Goal: Register for event/course

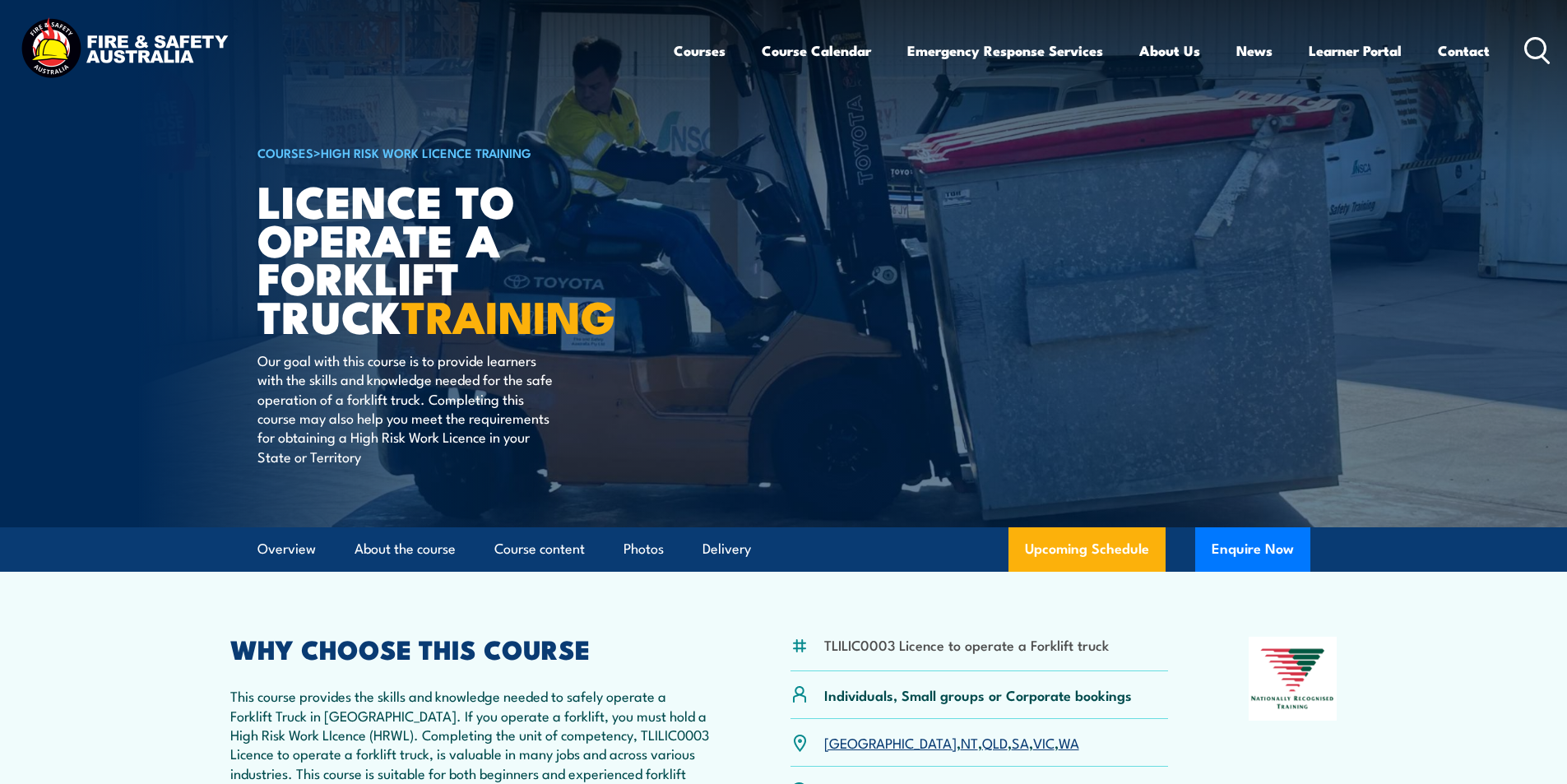
click at [1542, 46] on icon at bounding box center [1537, 51] width 26 height 27
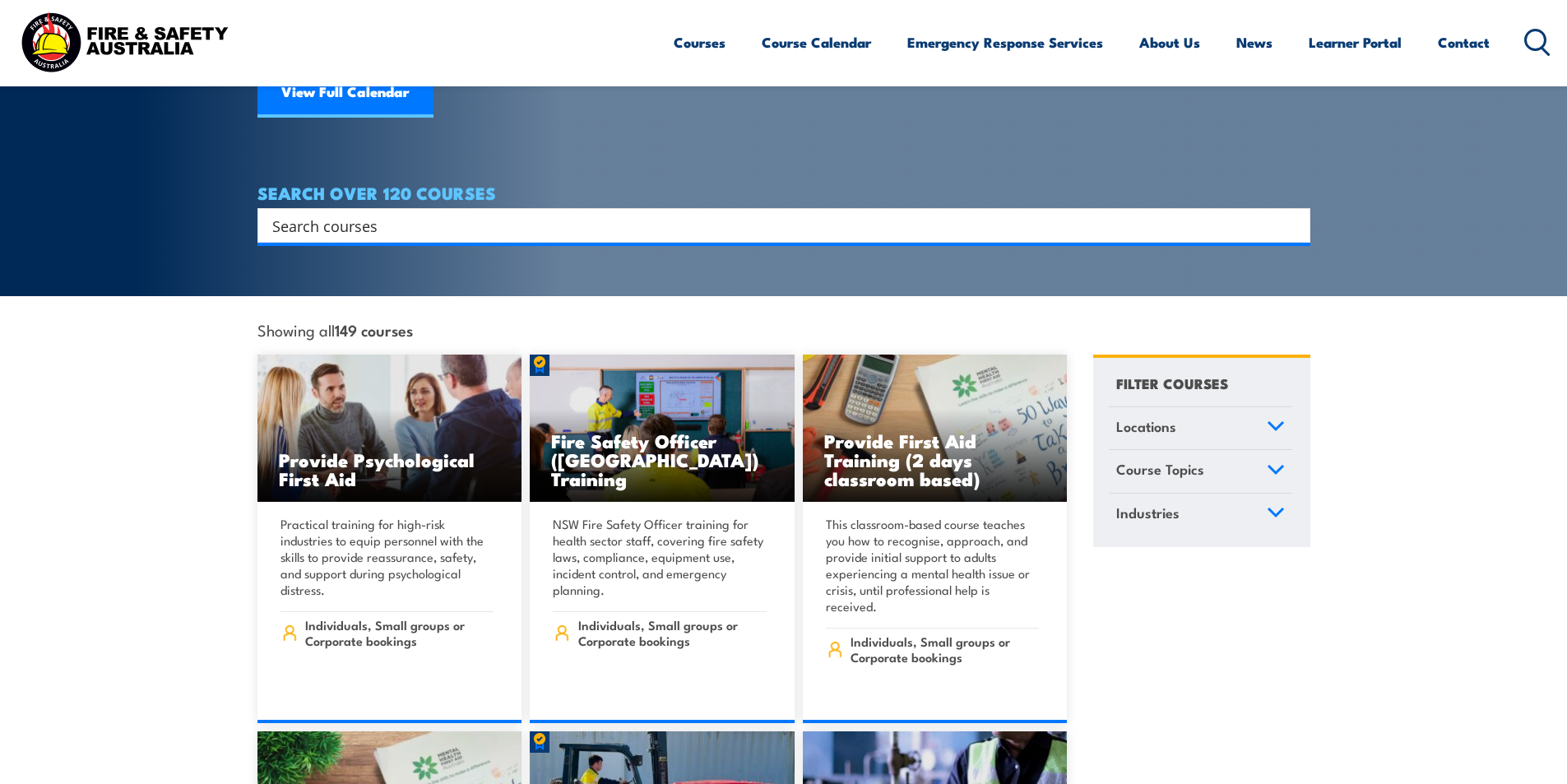
click at [398, 213] on input "Search input" at bounding box center [773, 225] width 1002 height 25
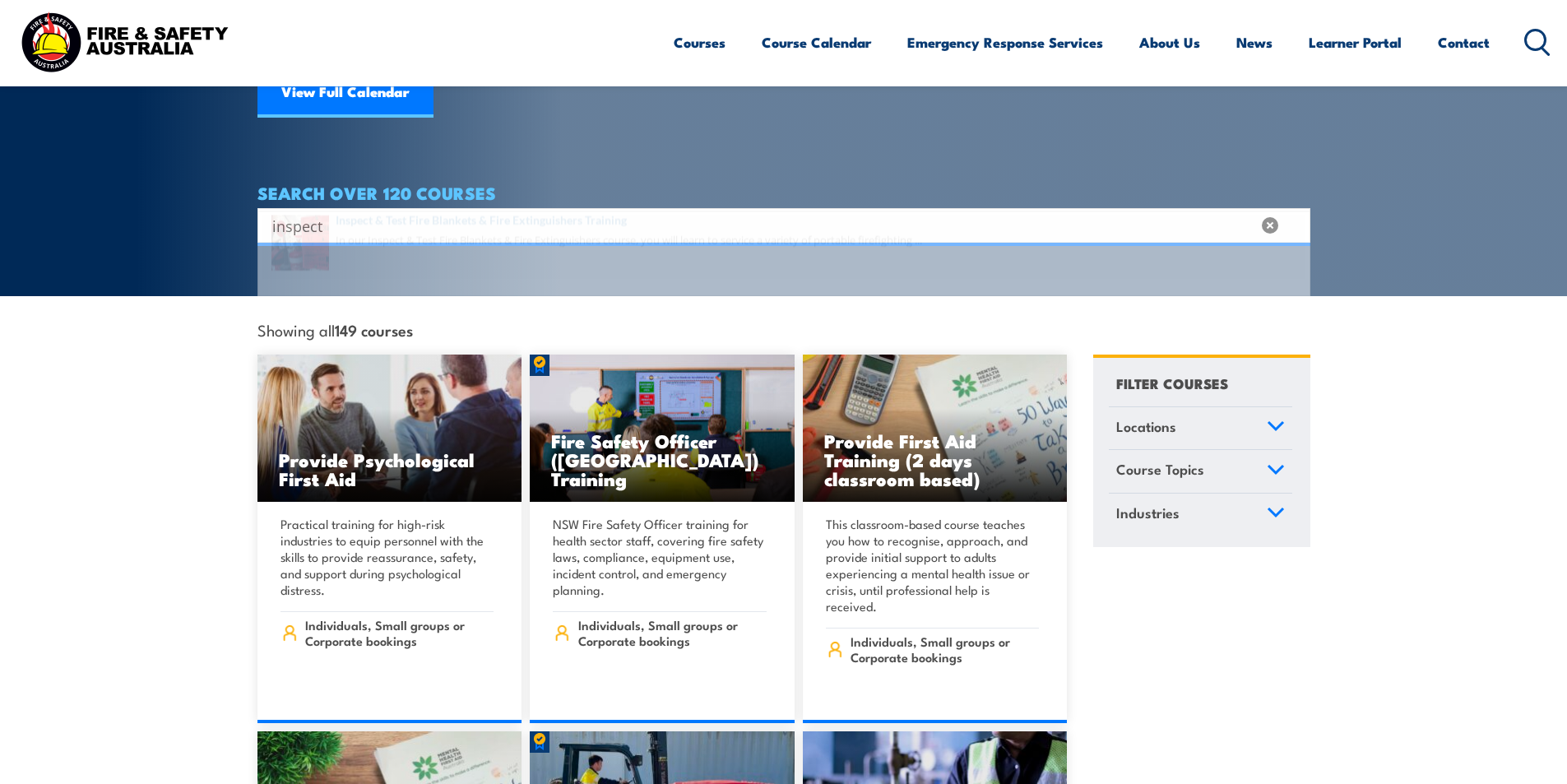
type input "inspect"
click at [604, 253] on span at bounding box center [784, 275] width 1043 height 77
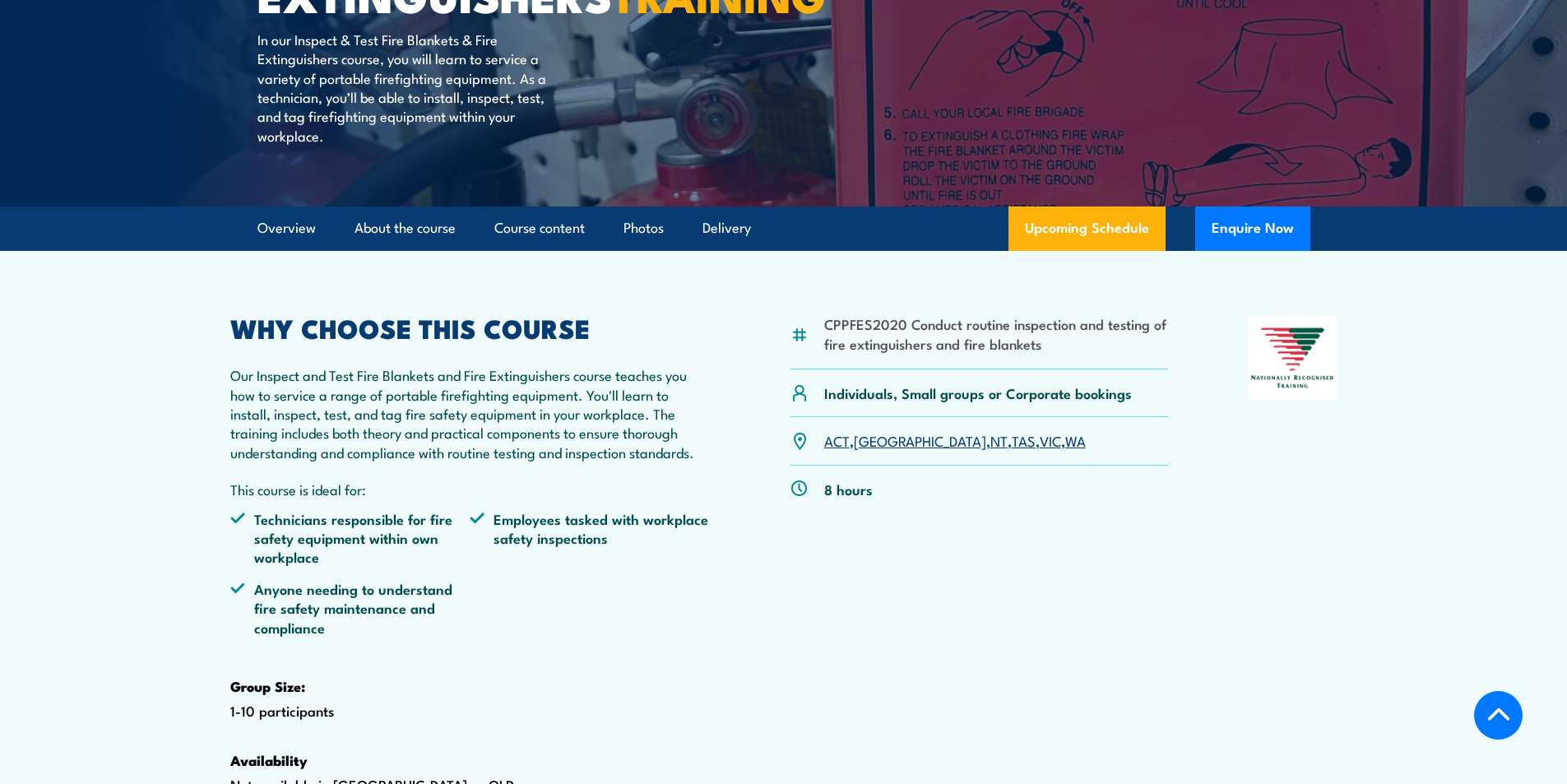
scroll to position [329, 0]
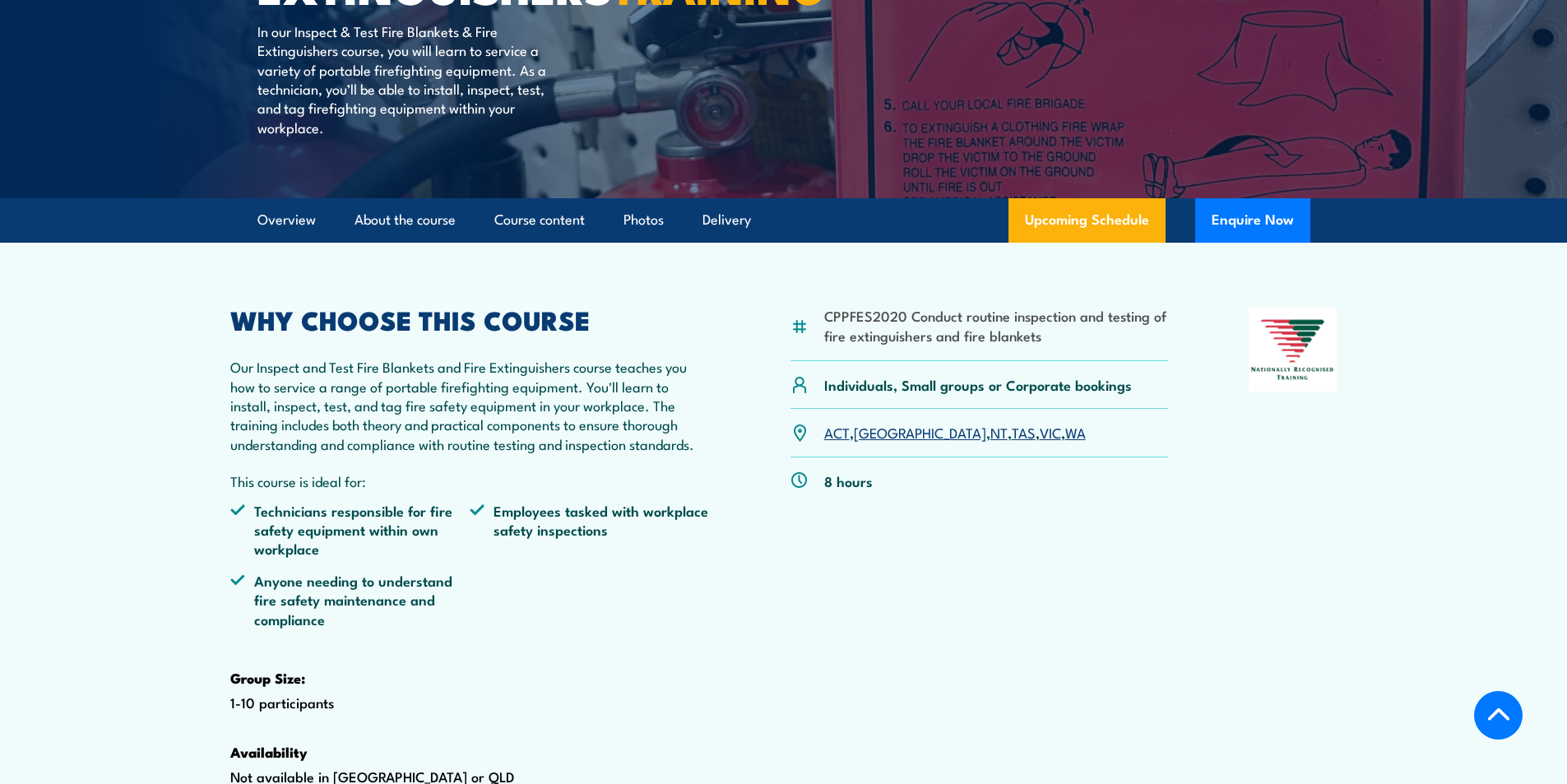
click at [875, 442] on link "[GEOGRAPHIC_DATA]" at bounding box center [920, 431] width 132 height 19
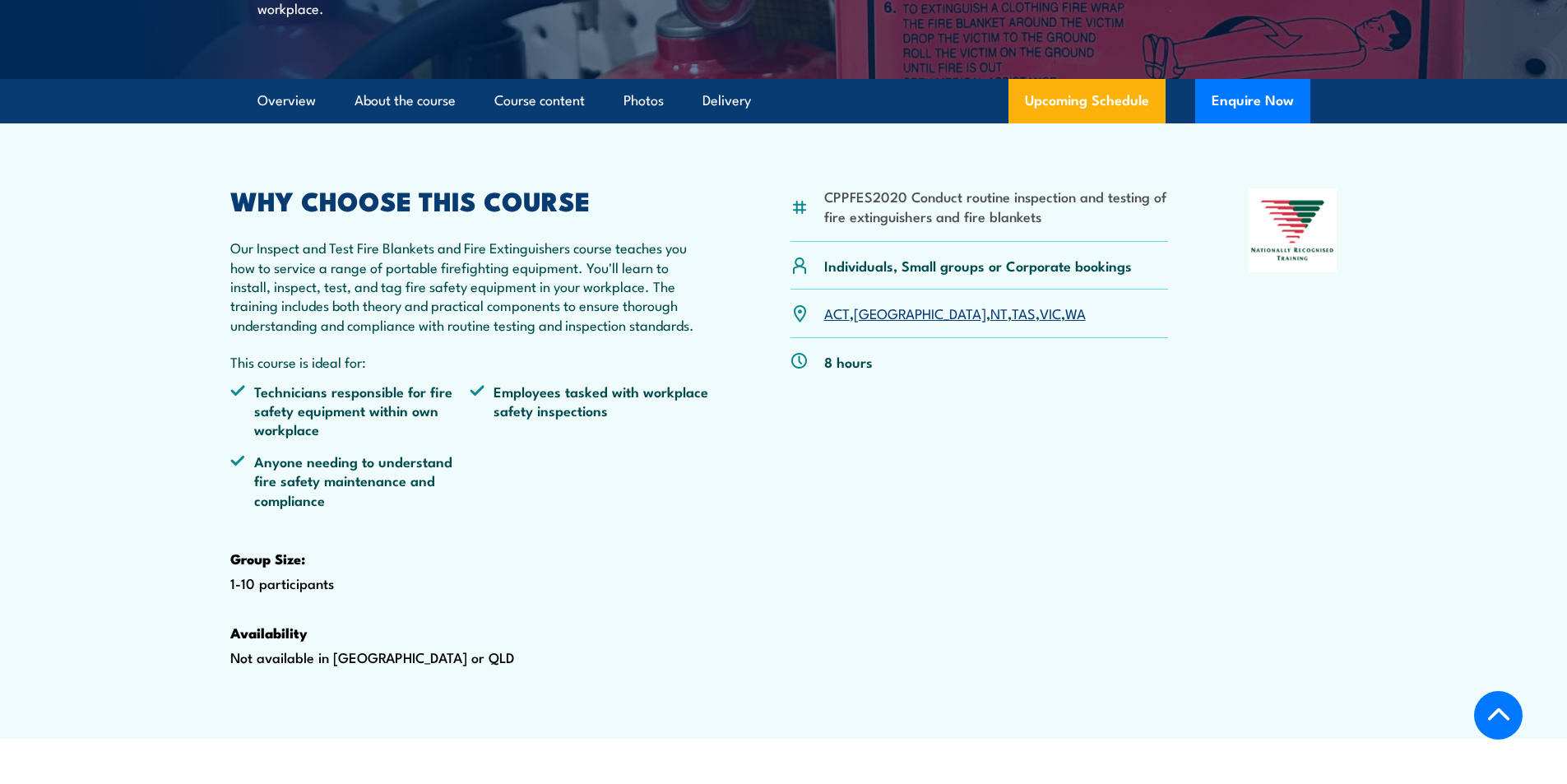
scroll to position [341, 0]
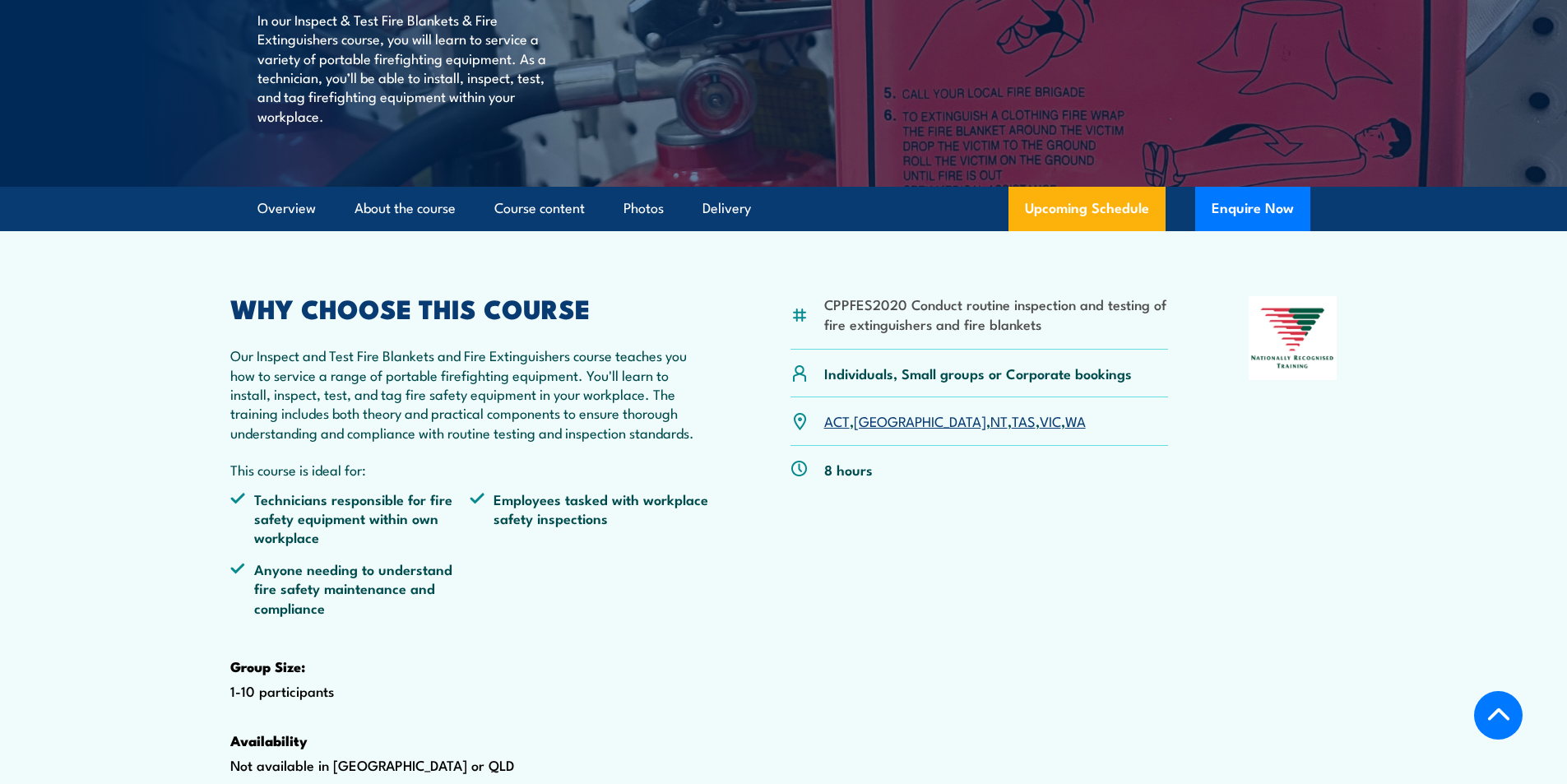
click at [879, 430] on link "NSW" at bounding box center [920, 420] width 132 height 19
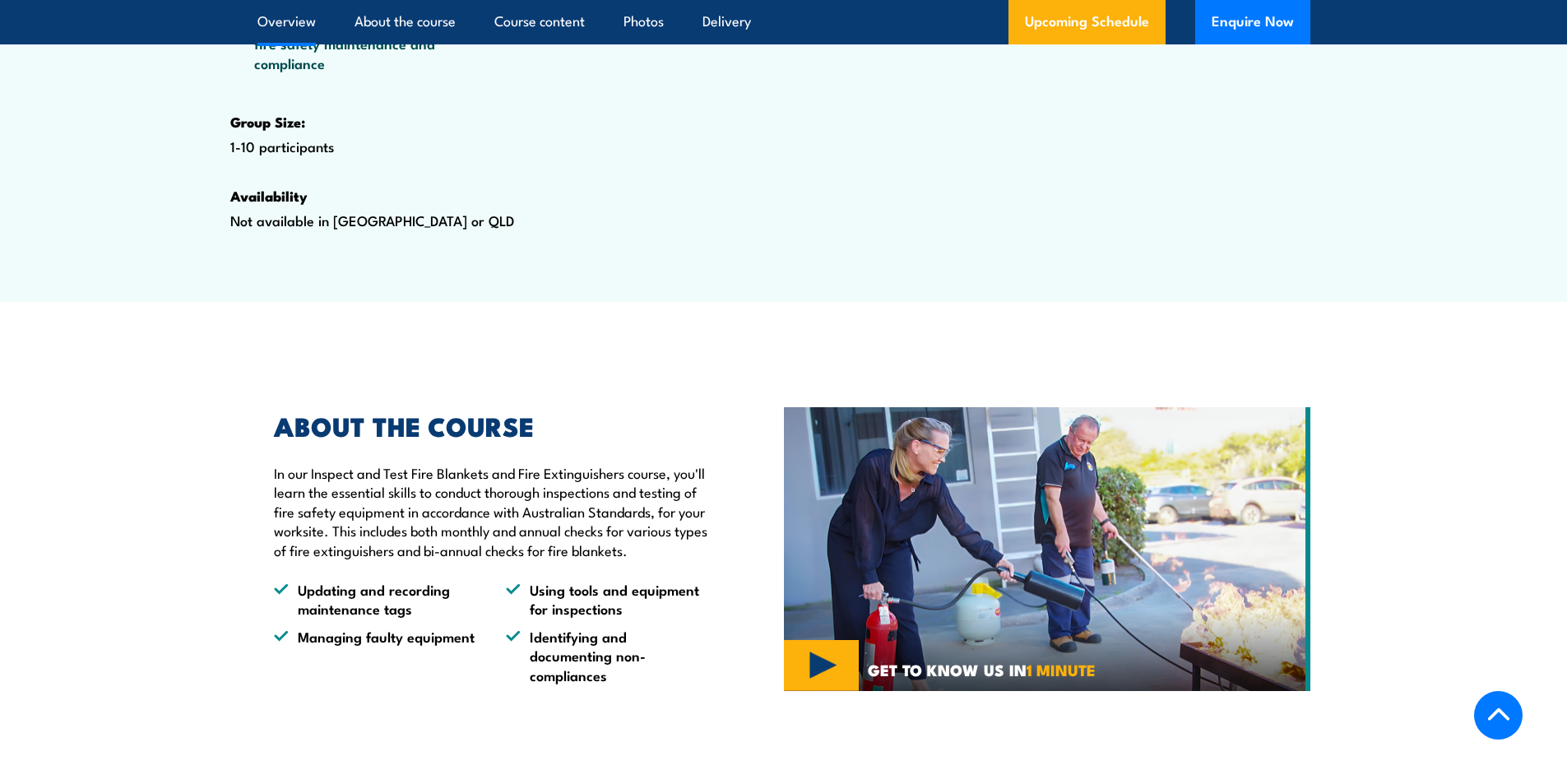
scroll to position [670, 0]
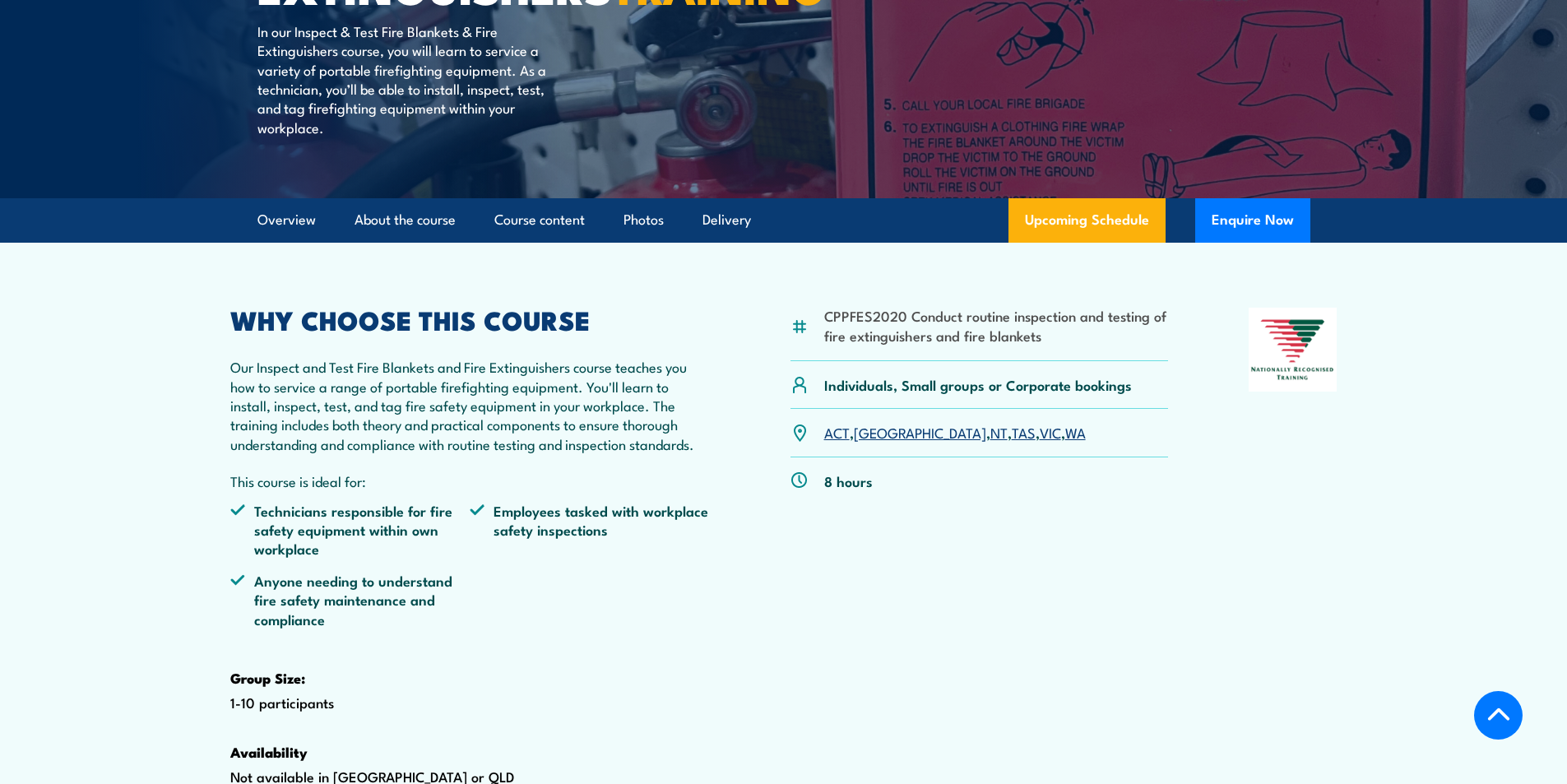
click at [875, 442] on link "[GEOGRAPHIC_DATA]" at bounding box center [920, 431] width 132 height 19
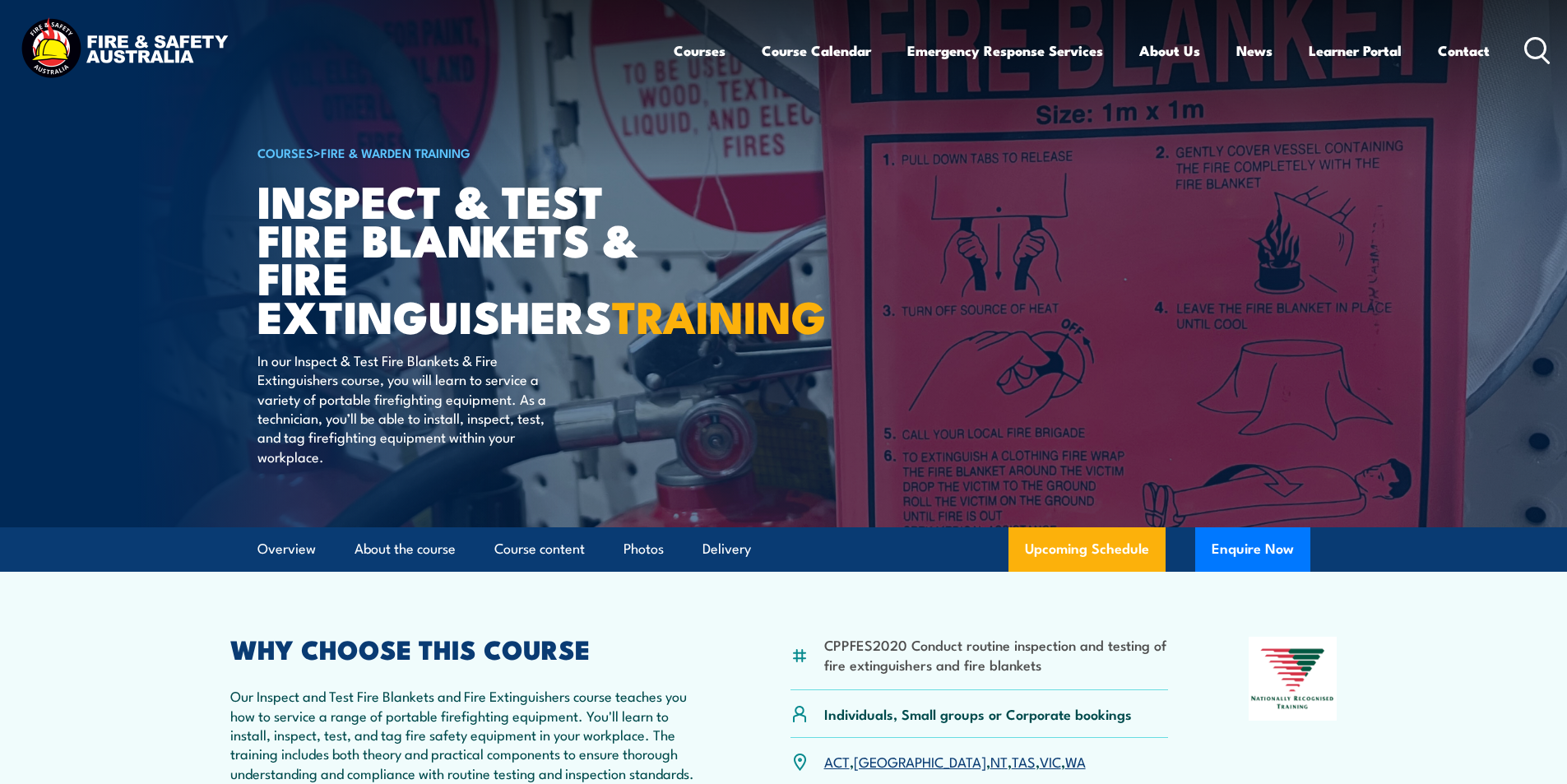
drag, startPoint x: 1540, startPoint y: 43, endPoint x: 1530, endPoint y: 56, distance: 16.4
click at [1540, 42] on icon at bounding box center [1537, 51] width 26 height 27
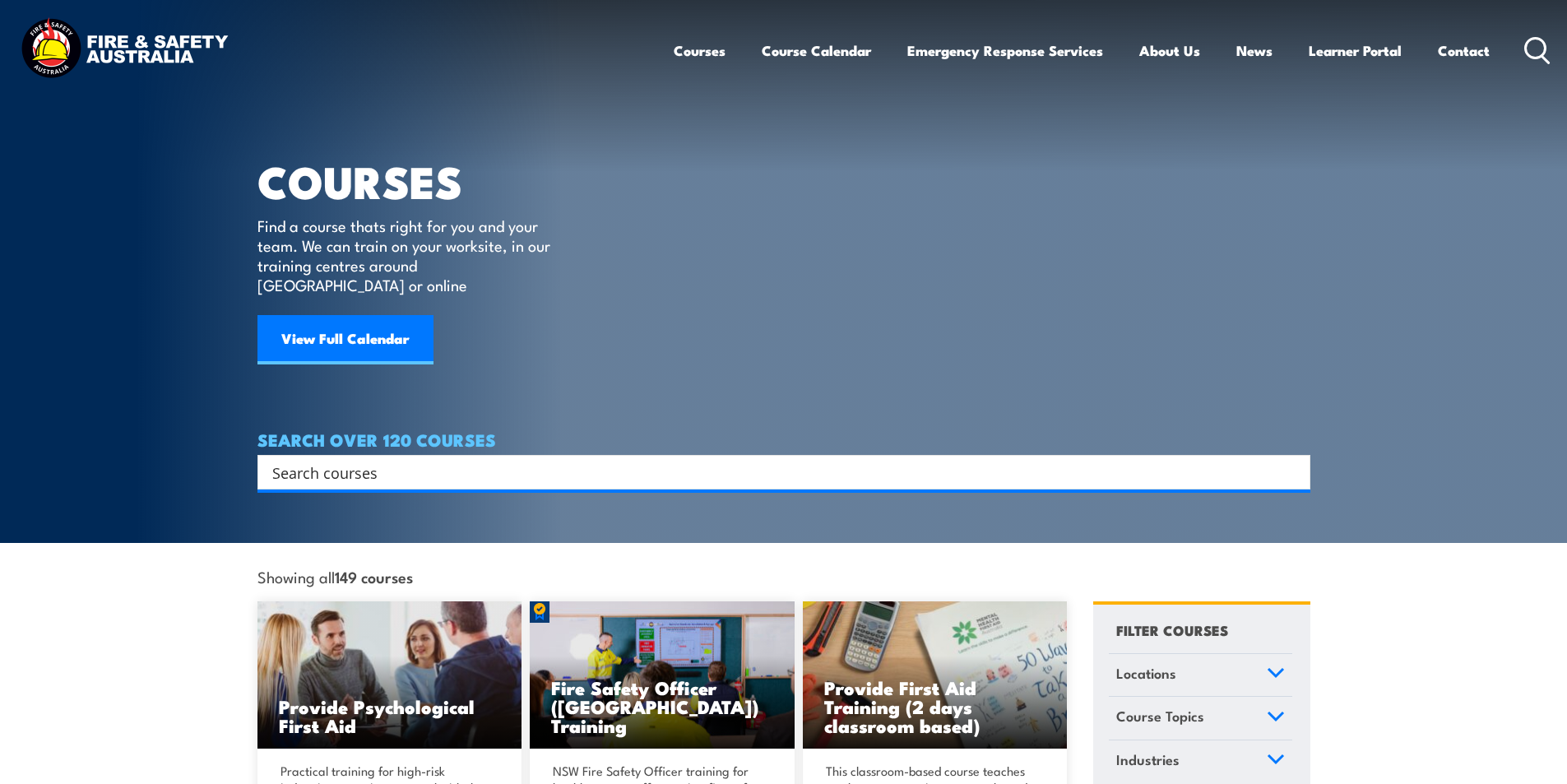
drag, startPoint x: 346, startPoint y: 452, endPoint x: 382, endPoint y: 460, distance: 36.9
click at [346, 459] on input "Search input" at bounding box center [773, 471] width 1002 height 25
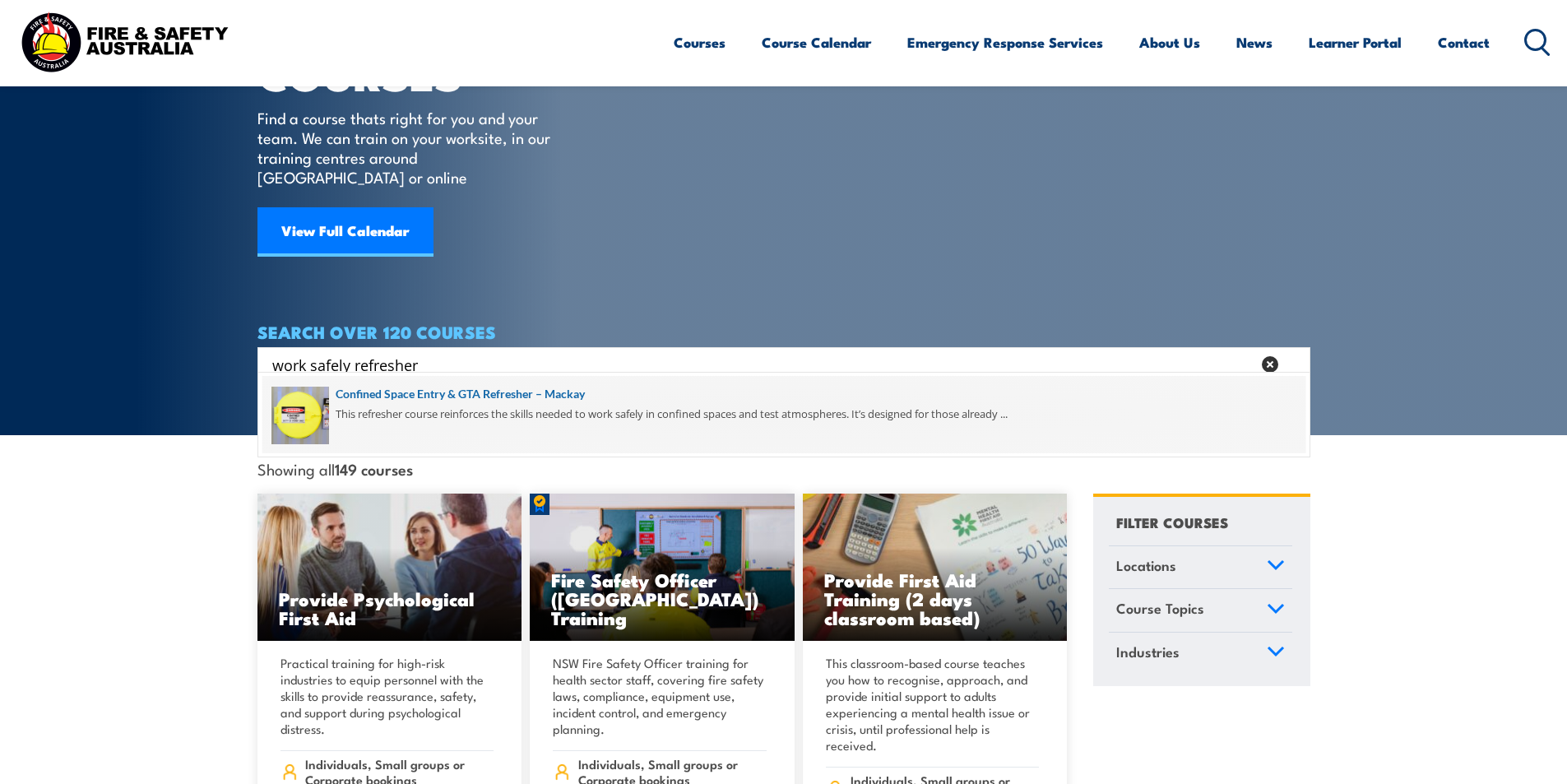
scroll to position [164, 0]
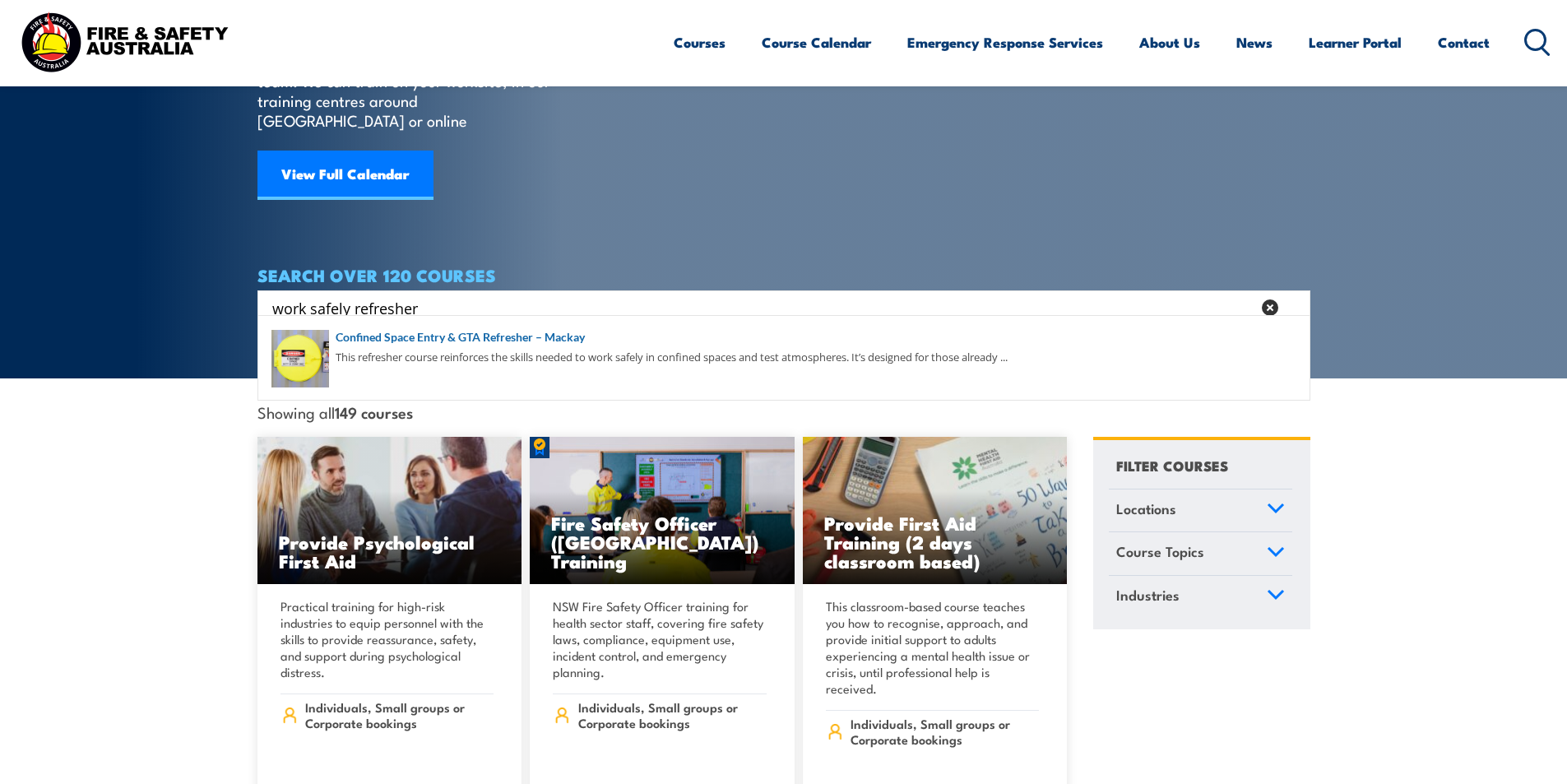
drag, startPoint x: 445, startPoint y: 283, endPoint x: 51, endPoint y: 270, distance: 394.2
click at [52, 270] on section "COURSES Find a course thats right for you and your team. We can train on your w…" at bounding box center [784, 107] width 1567 height 542
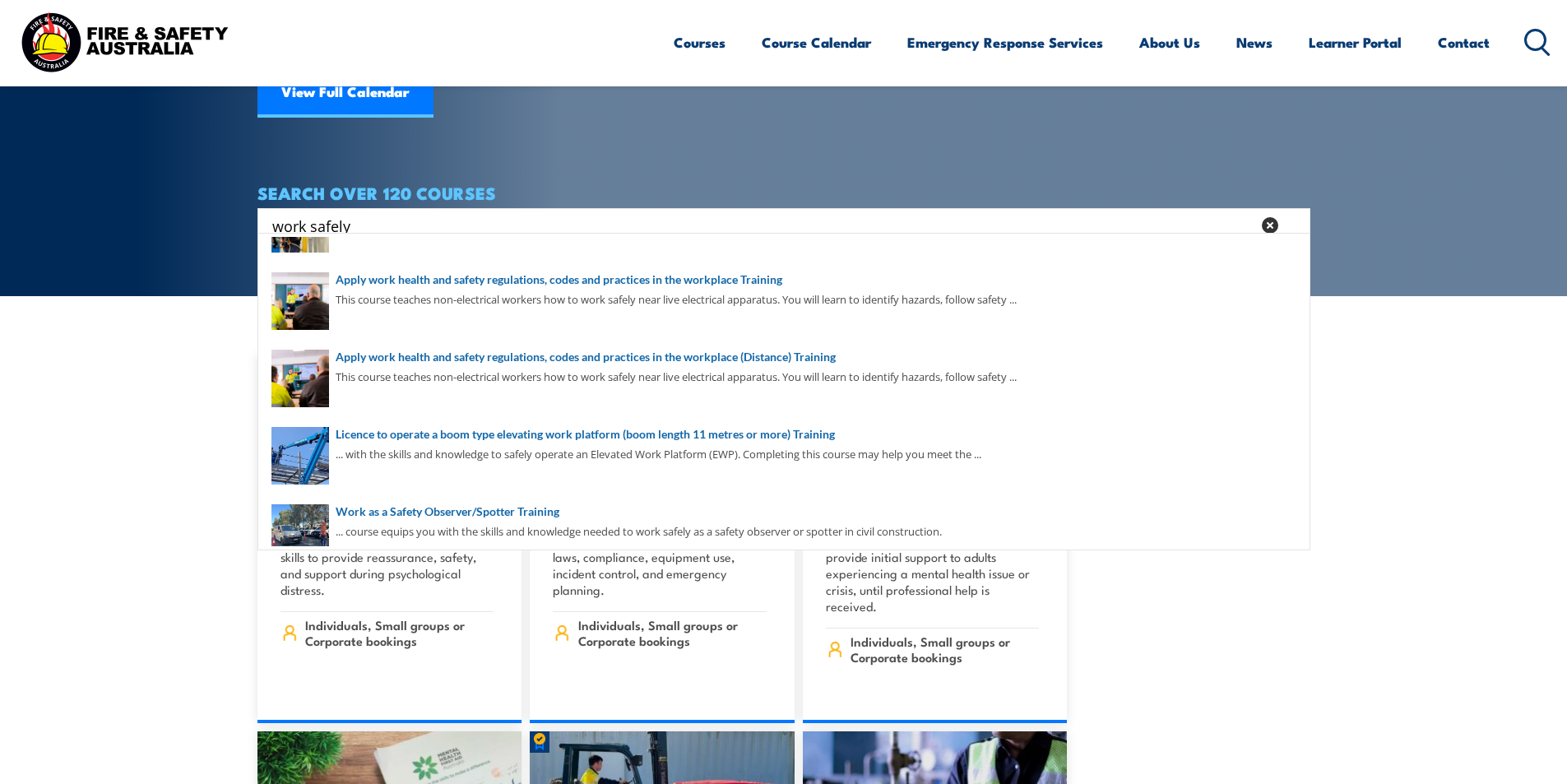
scroll to position [0, 0]
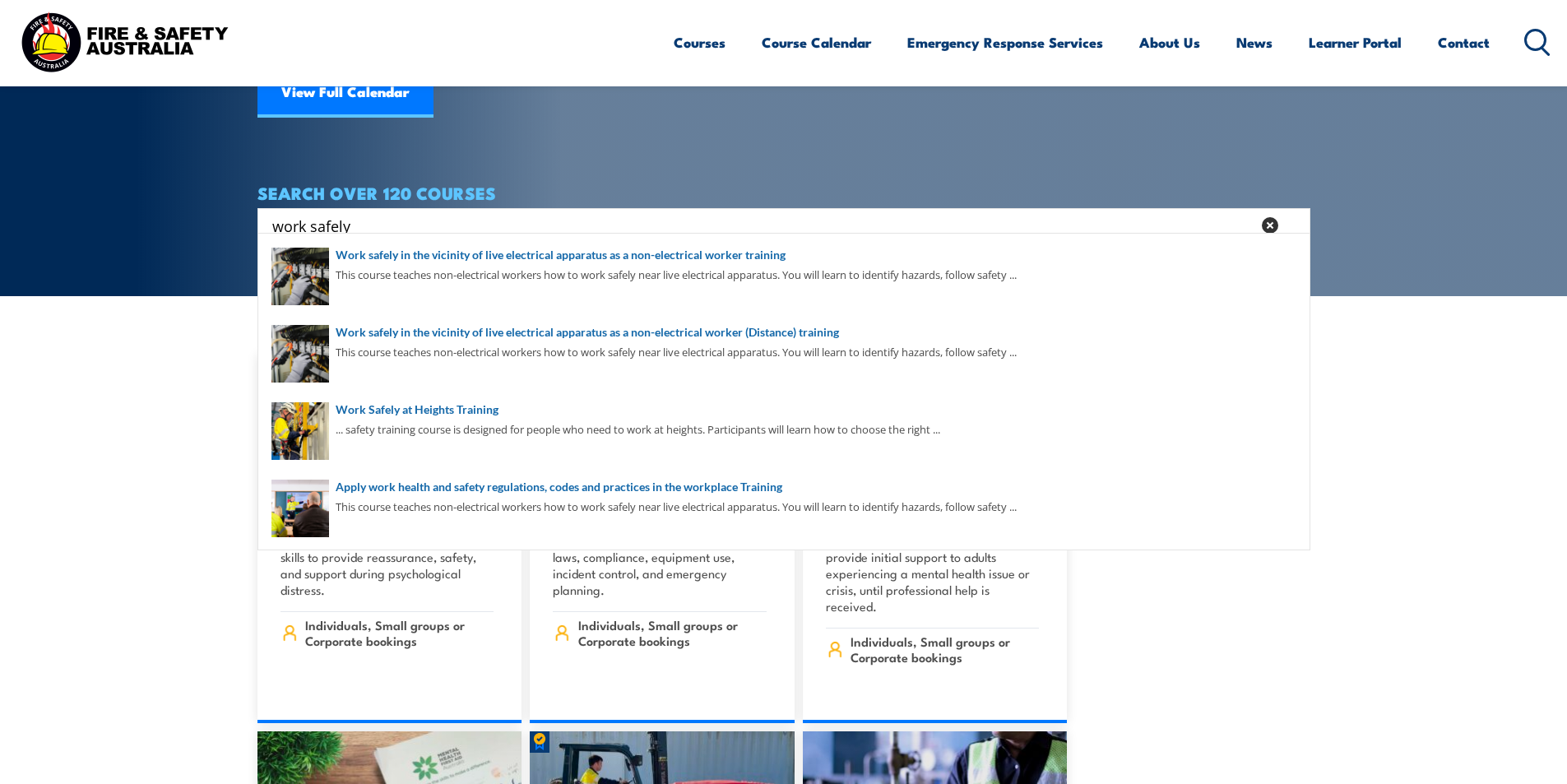
drag, startPoint x: 373, startPoint y: 206, endPoint x: 0, endPoint y: 159, distance: 375.9
click at [0, 162] on section "COURSES Find a course thats right for you and your team. We can train on your w…" at bounding box center [784, 25] width 1567 height 542
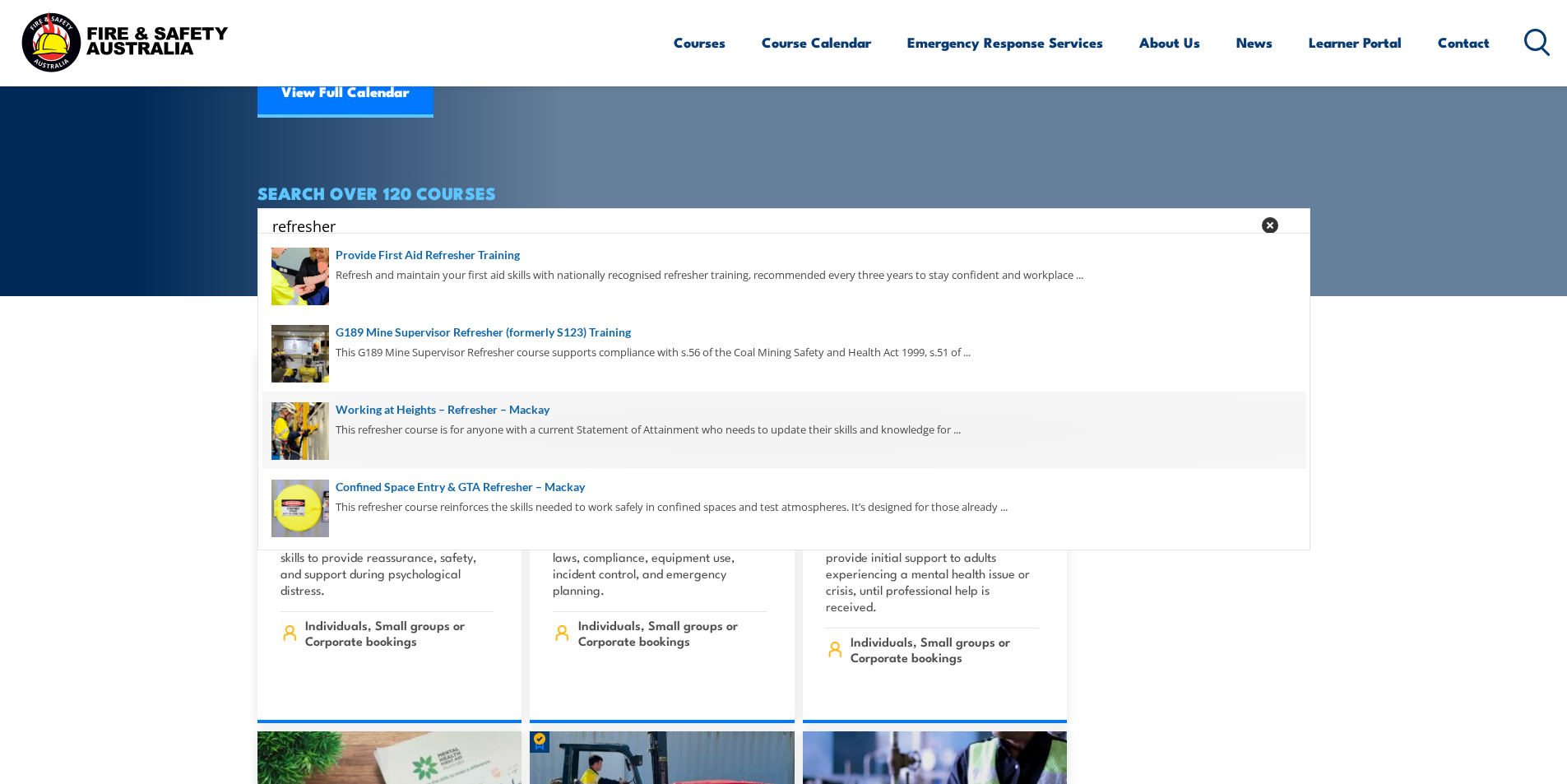
type input "refresher"
click at [469, 409] on span at bounding box center [784, 430] width 1043 height 77
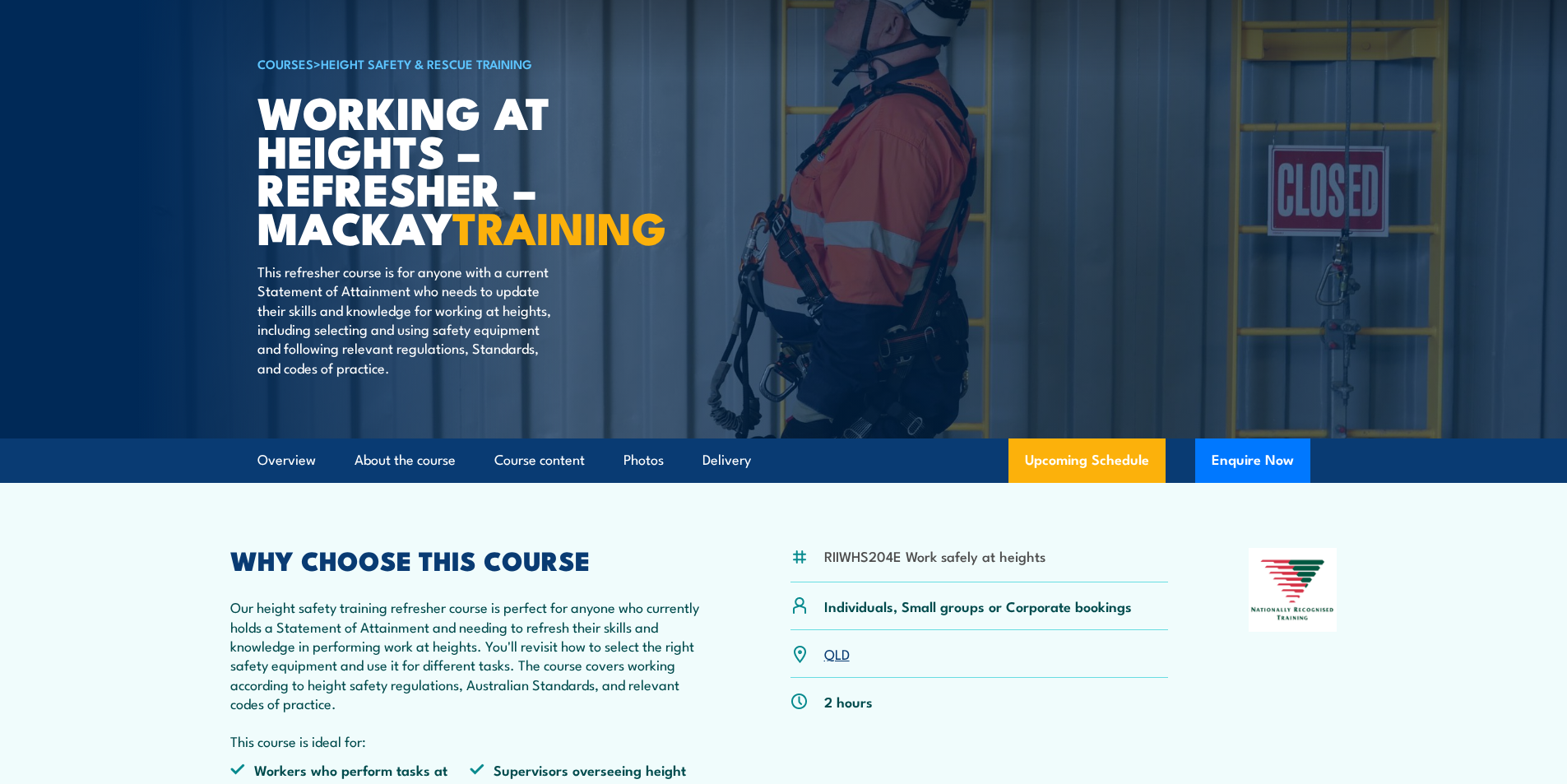
scroll to position [247, 0]
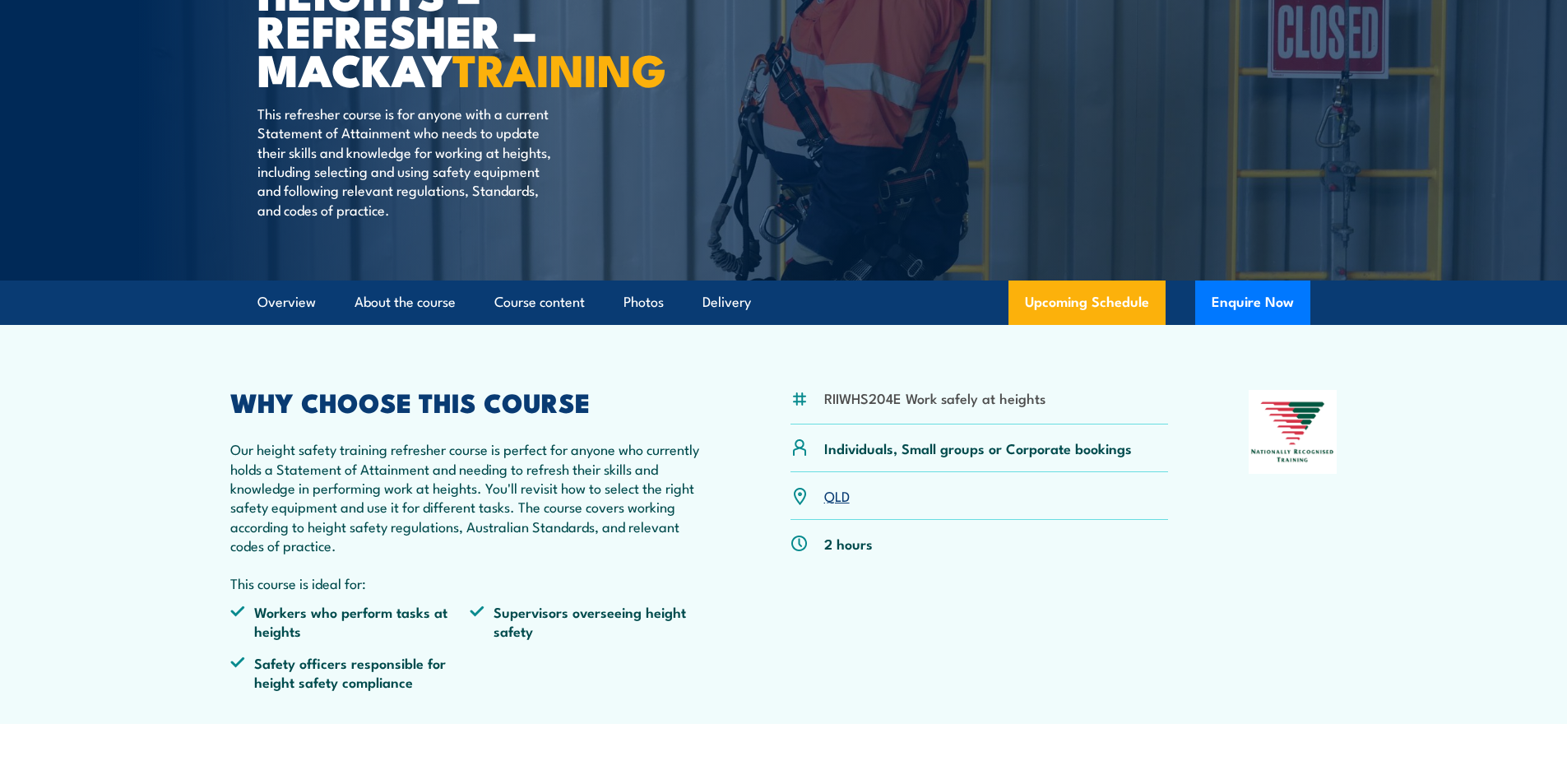
click at [834, 505] on link "QLD" at bounding box center [837, 494] width 25 height 19
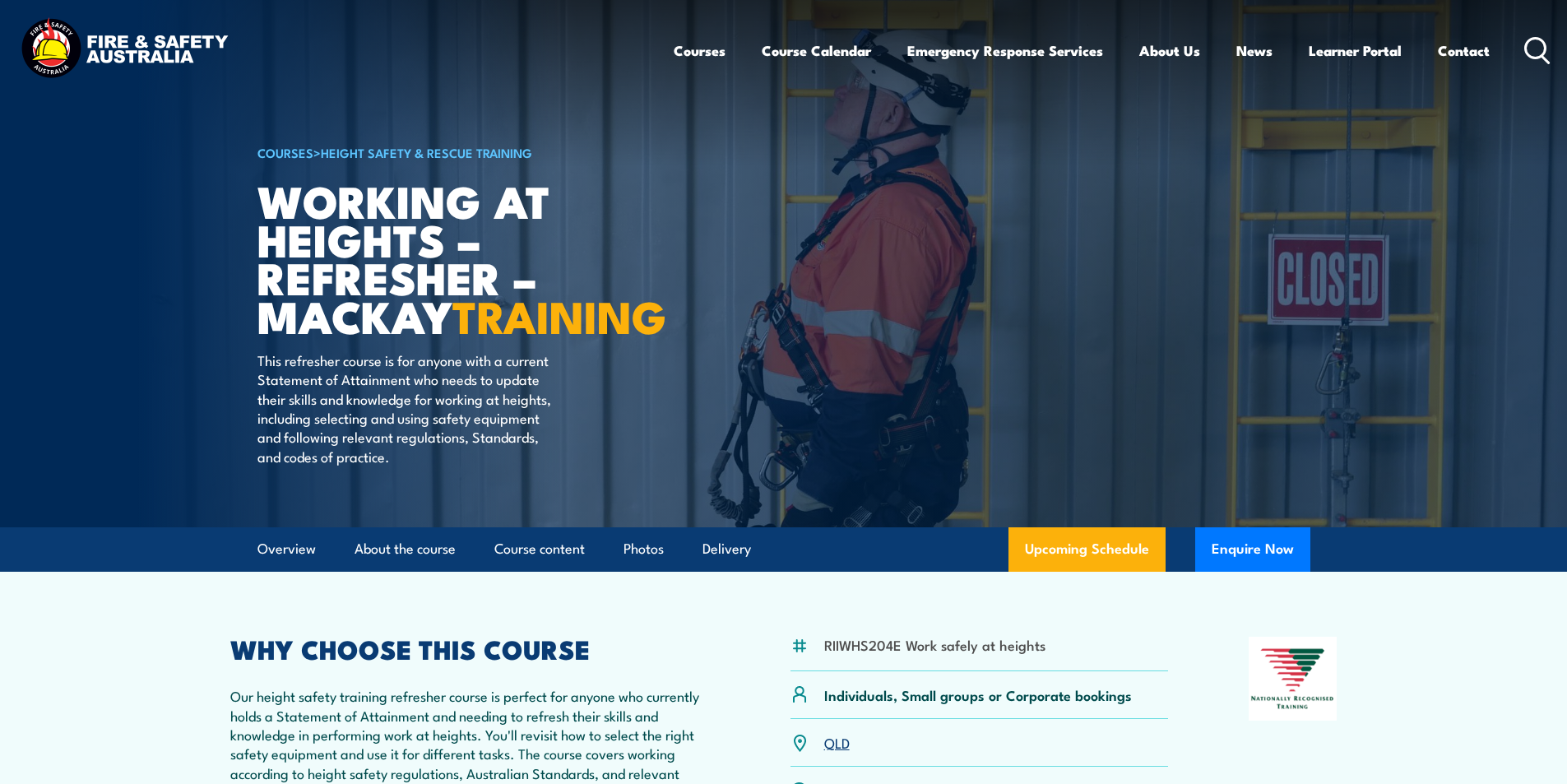
click at [1536, 45] on icon at bounding box center [1537, 51] width 26 height 27
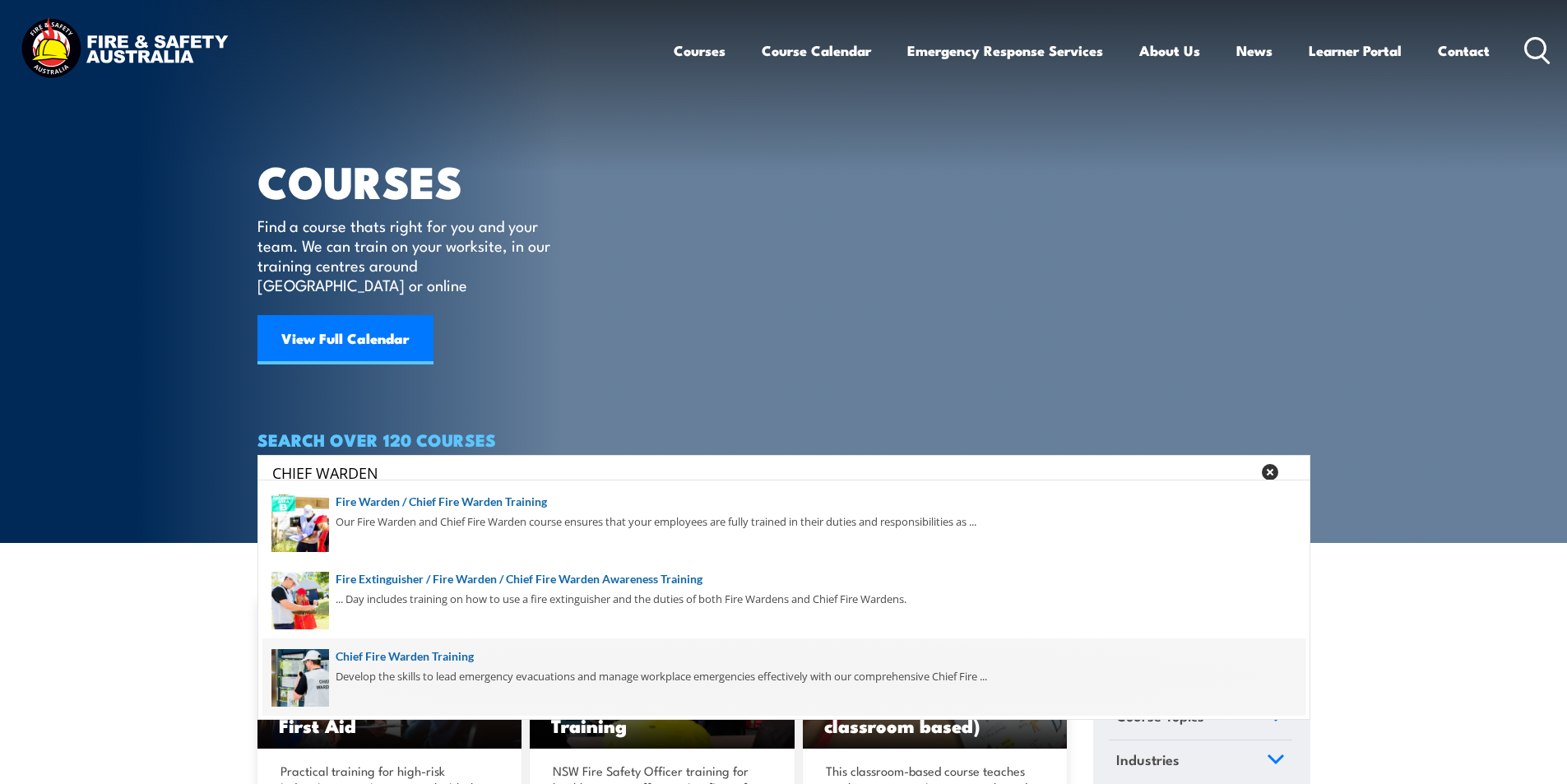
type input "CHIEF WARDEN"
click at [456, 649] on span at bounding box center [784, 676] width 1043 height 77
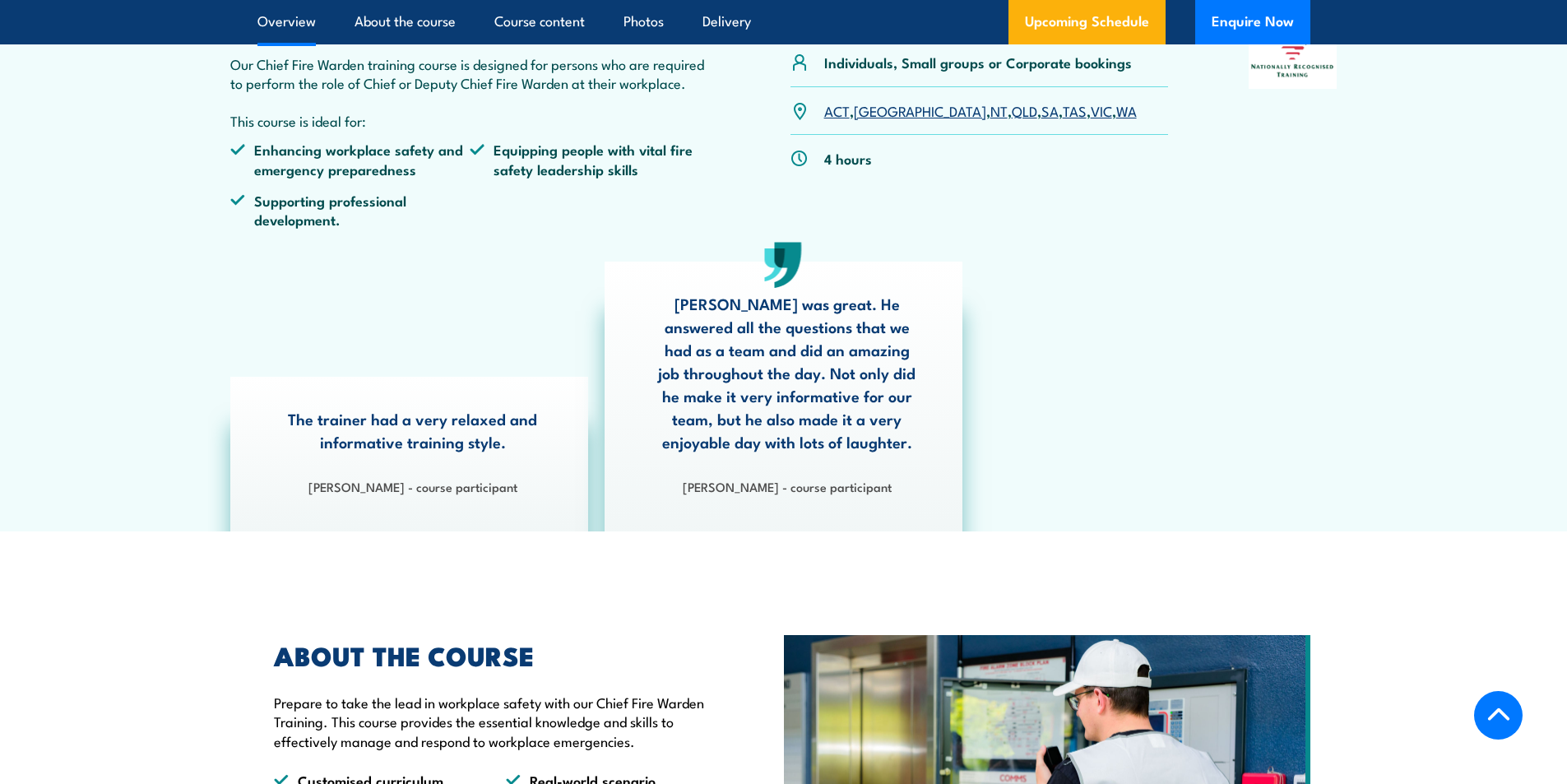
scroll to position [411, 0]
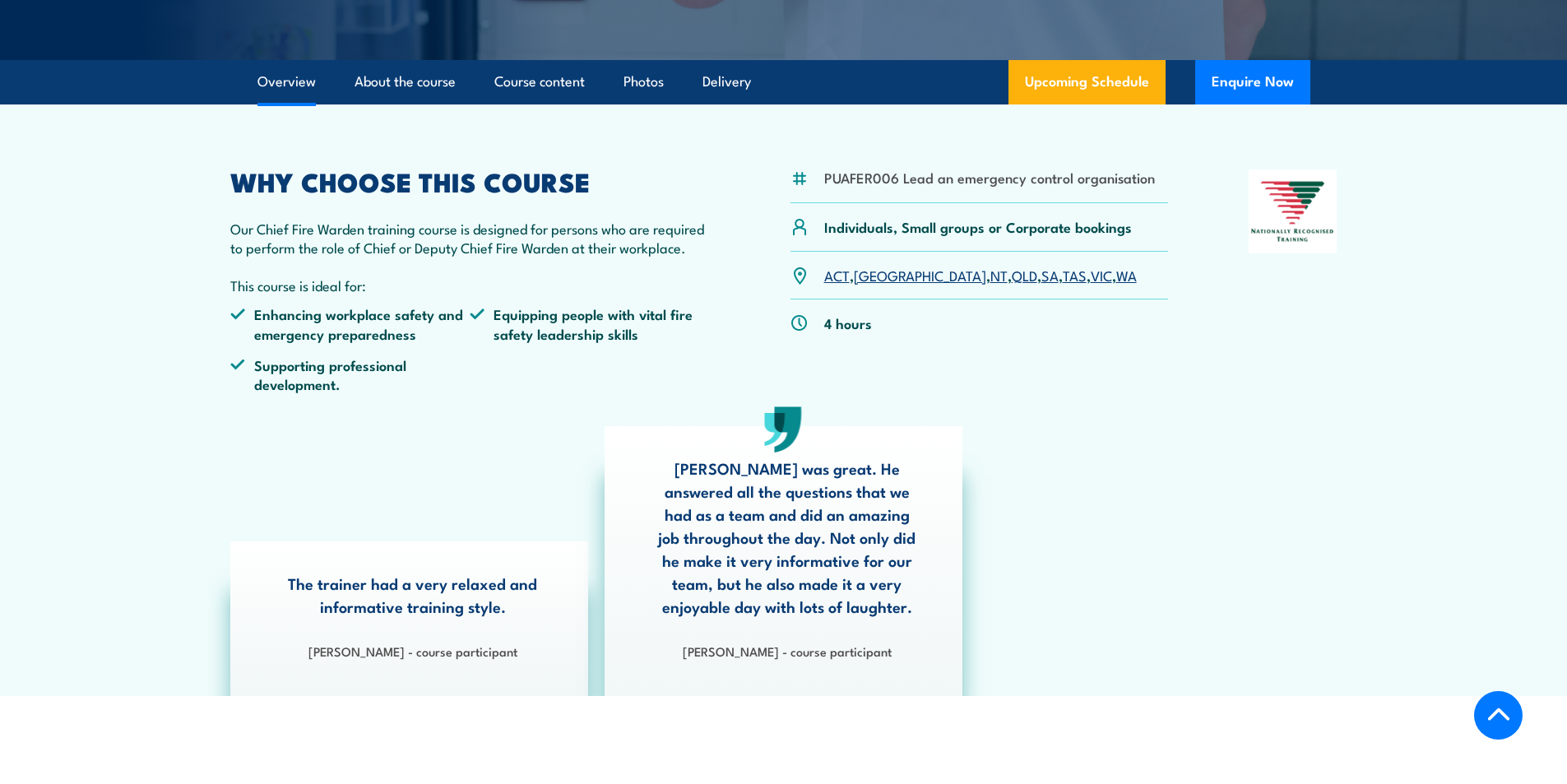
click at [874, 275] on link "[GEOGRAPHIC_DATA]" at bounding box center [920, 274] width 132 height 19
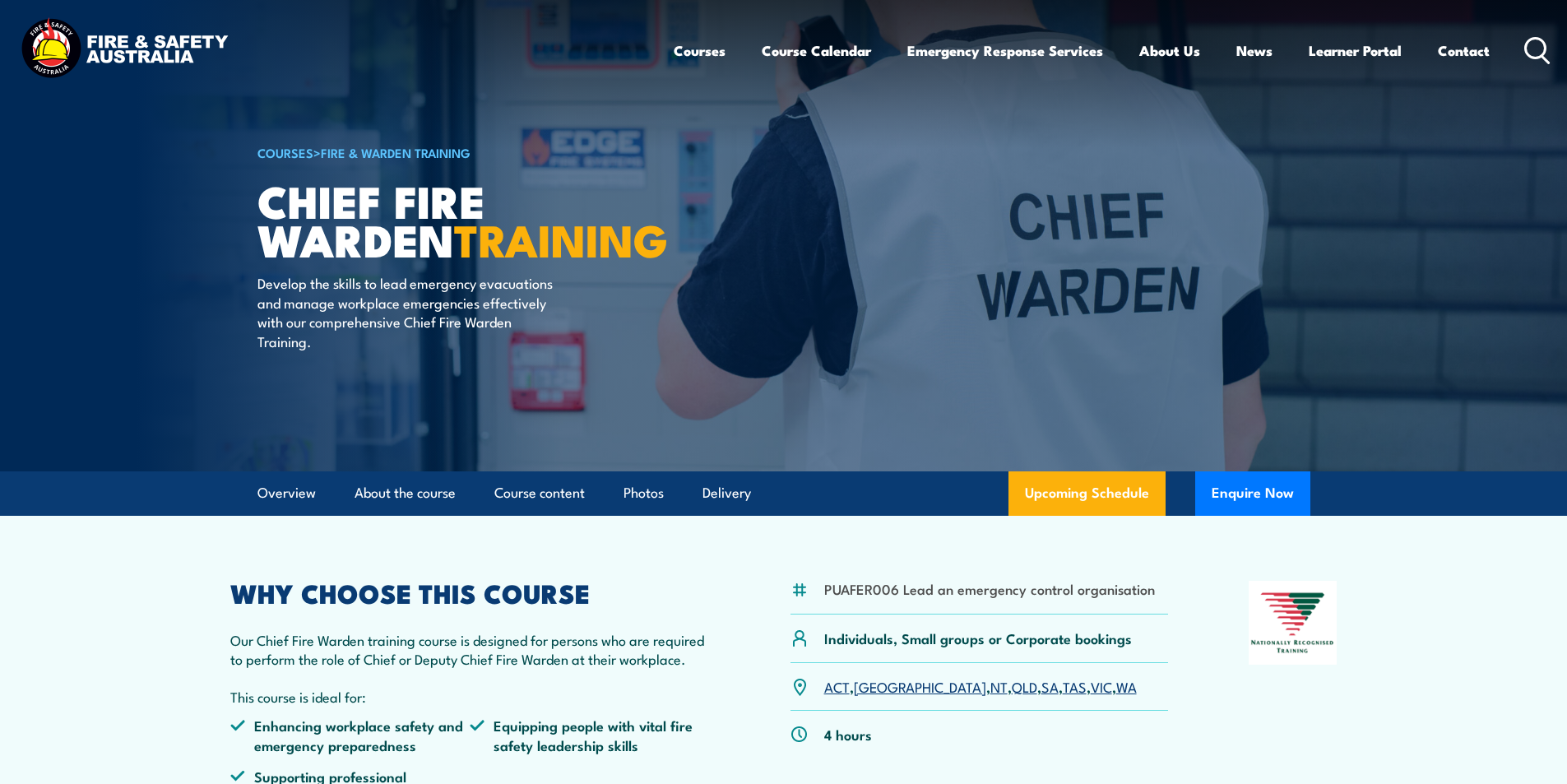
click at [1529, 47] on icon at bounding box center [1537, 51] width 26 height 27
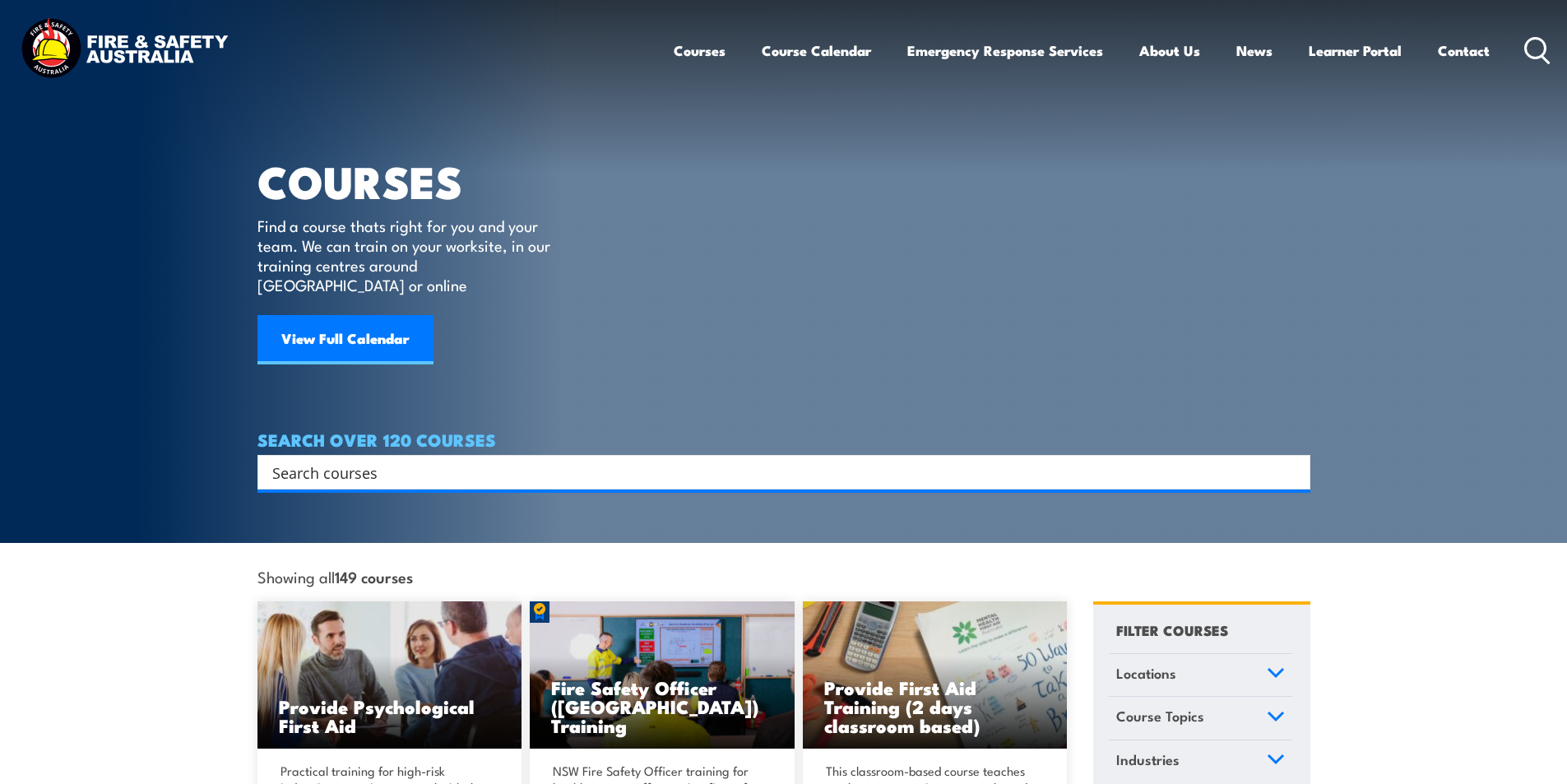
click at [356, 459] on input "Search input" at bounding box center [773, 471] width 1002 height 25
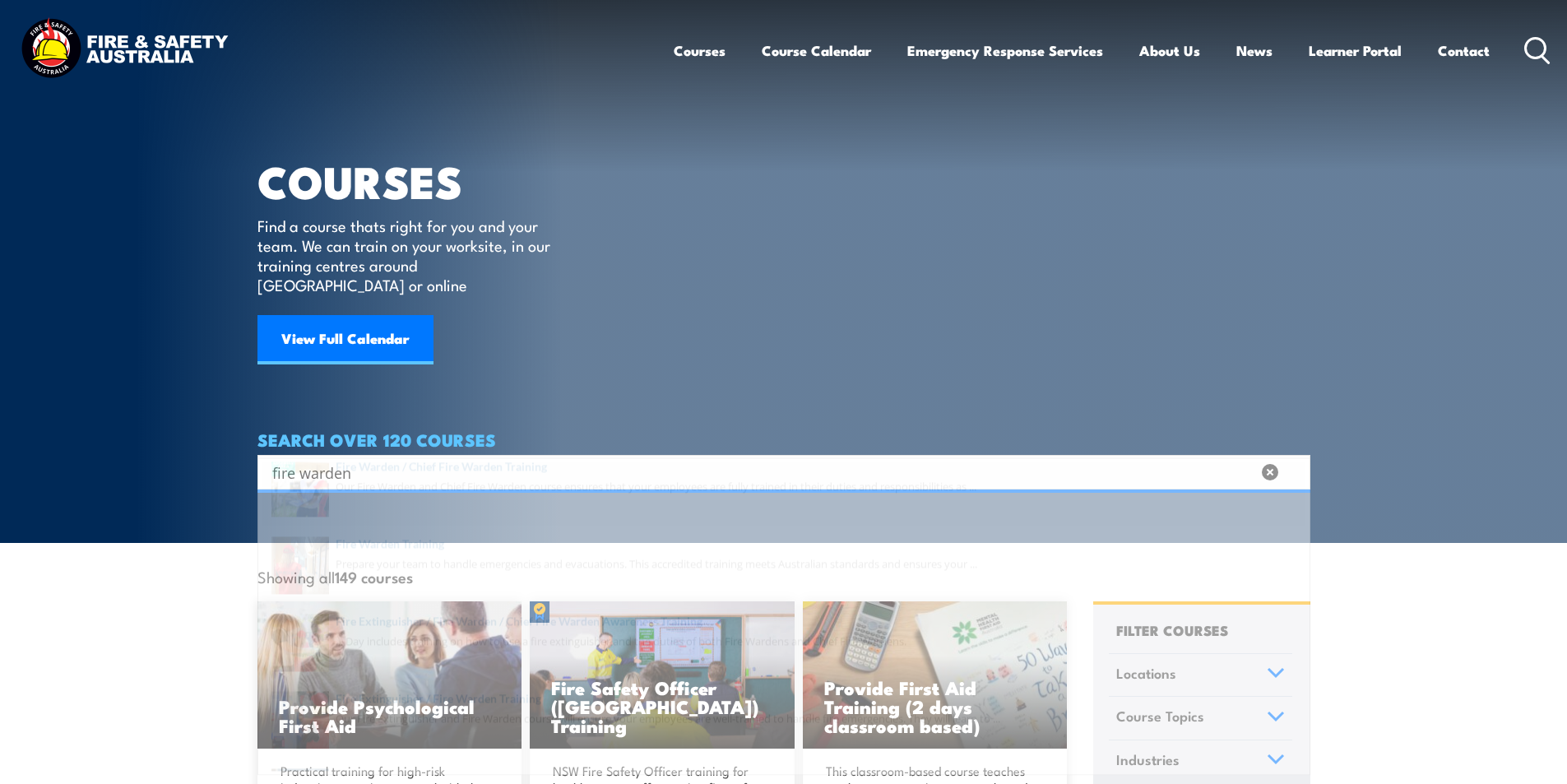
type input "fire warden"
click at [526, 502] on span at bounding box center [784, 522] width 1043 height 77
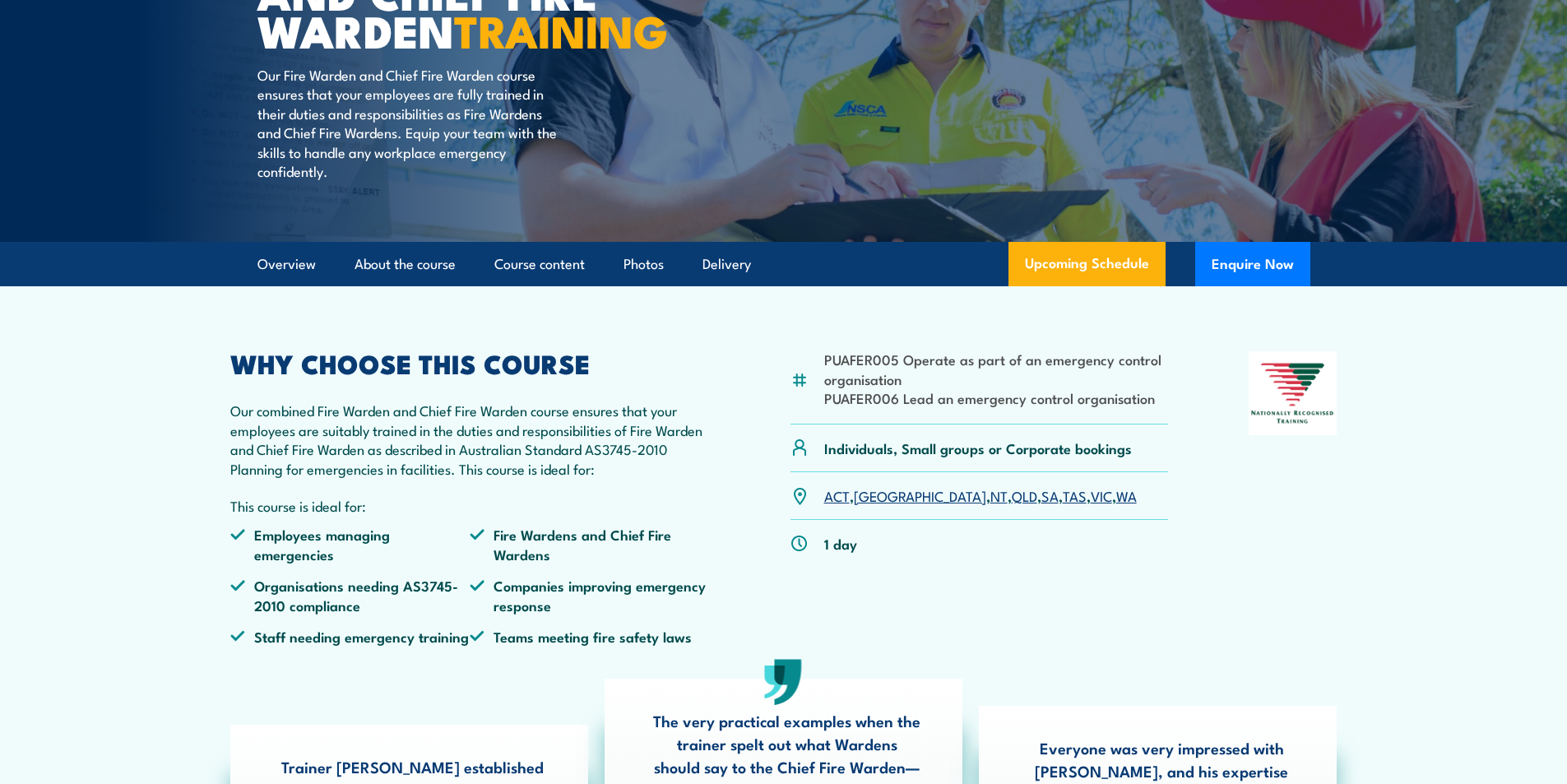
click at [880, 505] on link "[GEOGRAPHIC_DATA]" at bounding box center [920, 494] width 132 height 19
